Goal: Use online tool/utility: Utilize a website feature to perform a specific function

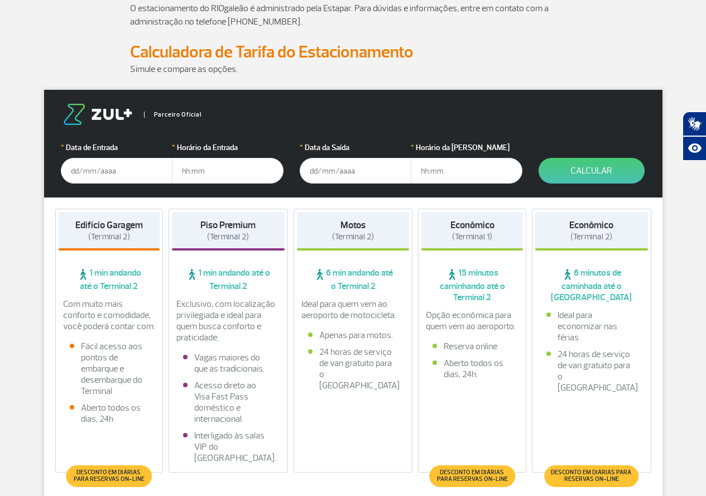
scroll to position [112, 0]
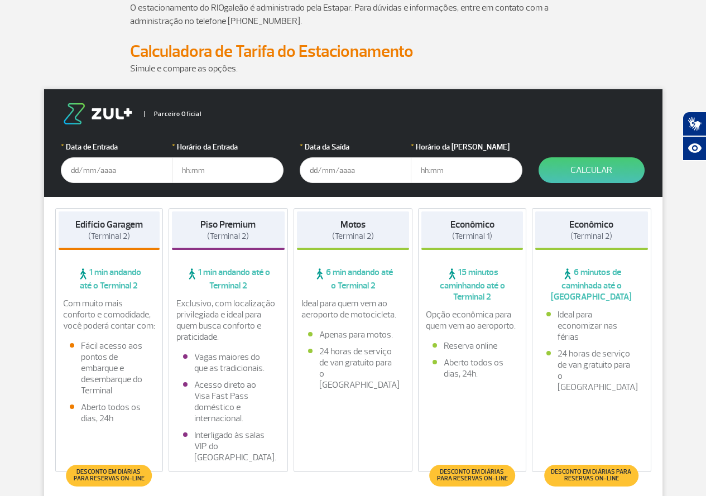
click at [98, 166] on input "text" at bounding box center [117, 170] width 112 height 26
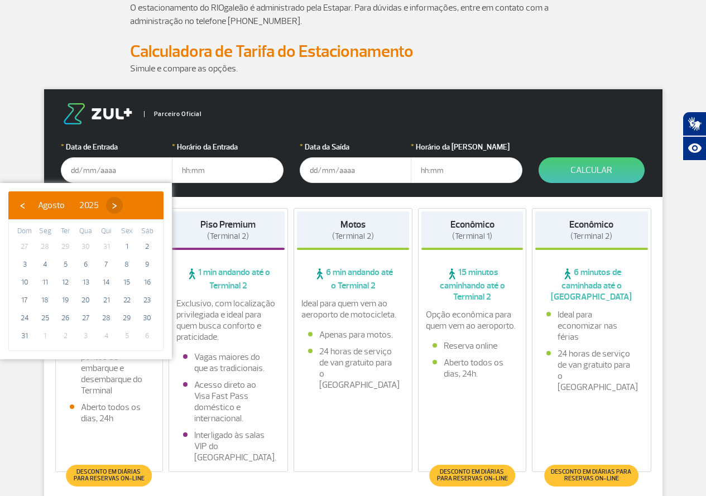
click at [123, 205] on span "›" at bounding box center [114, 205] width 17 height 17
click at [101, 247] on span "4" at bounding box center [107, 247] width 18 height 18
type input "[DATE]"
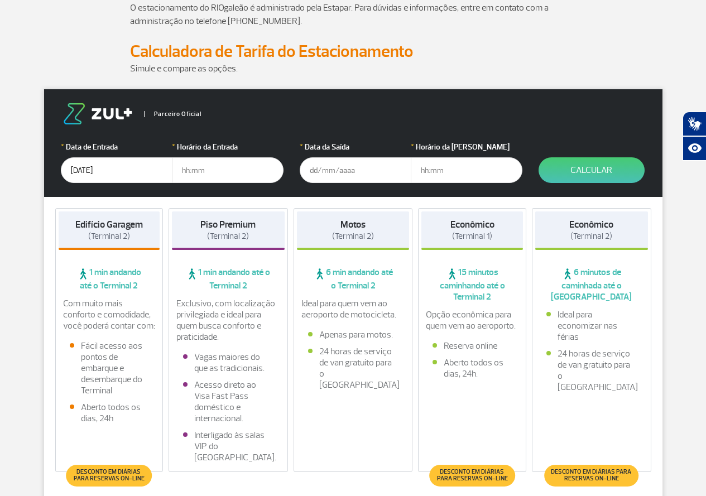
click at [202, 168] on input "text" at bounding box center [228, 170] width 112 height 26
type input "05:00"
click at [343, 174] on input "text" at bounding box center [356, 170] width 112 height 26
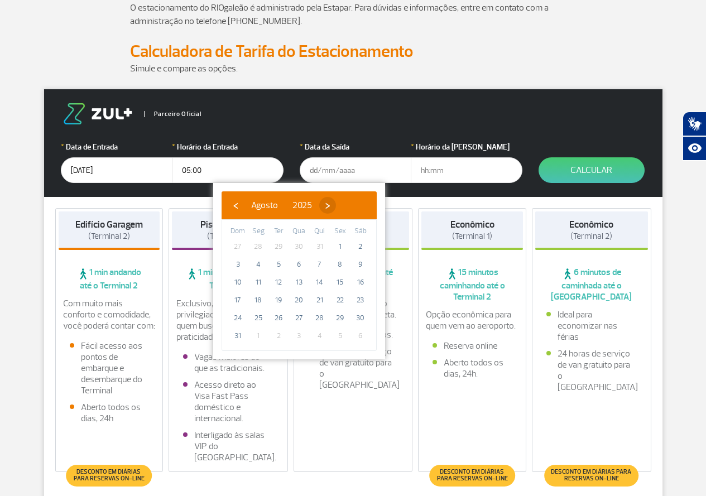
click at [336, 203] on span "›" at bounding box center [327, 205] width 17 height 17
click at [244, 264] on span "7" at bounding box center [238, 265] width 18 height 18
type input "[DATE]"
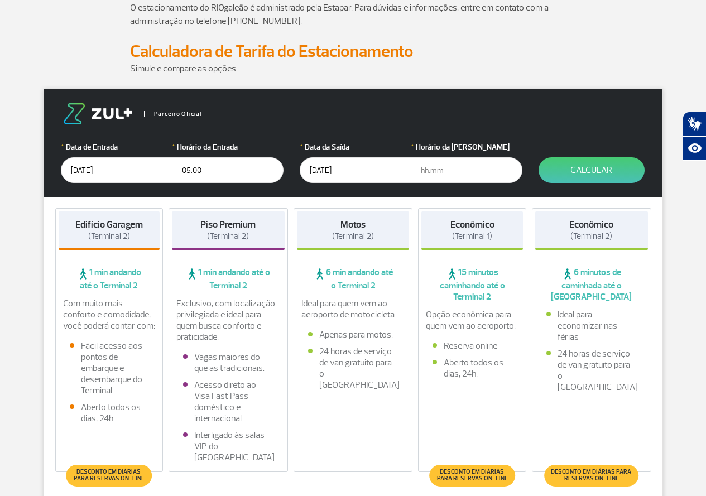
click at [441, 173] on input "text" at bounding box center [467, 170] width 112 height 26
type input "18:00"
click at [594, 161] on button "Calcular" at bounding box center [592, 170] width 106 height 26
